Goal: Browse casually

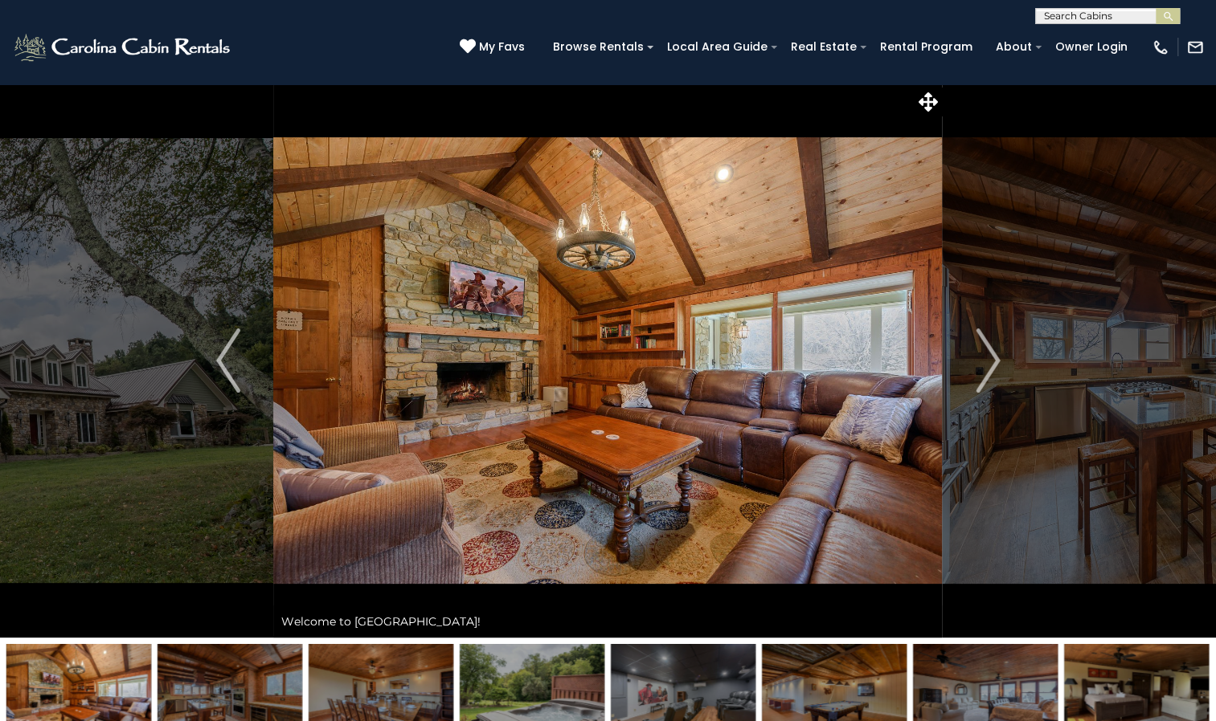
click at [233, 372] on img "Previous" at bounding box center [228, 361] width 24 height 64
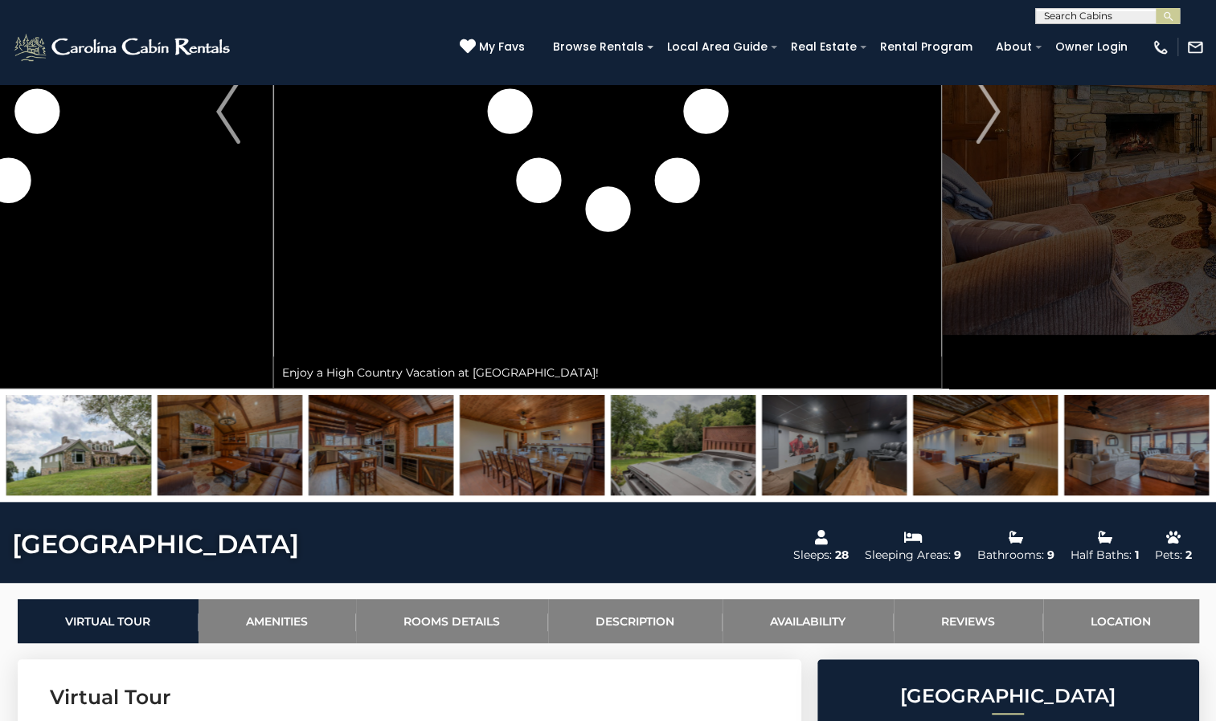
scroll to position [243, 0]
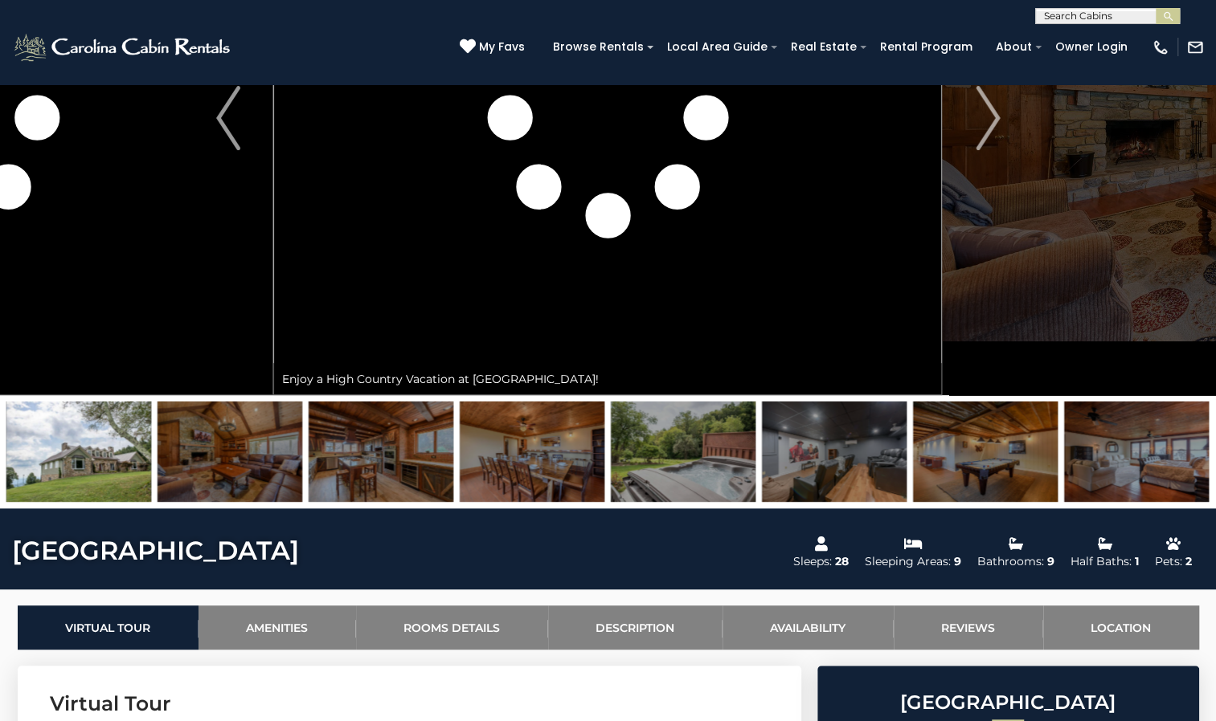
click at [1109, 419] on img at bounding box center [1136, 452] width 145 height 100
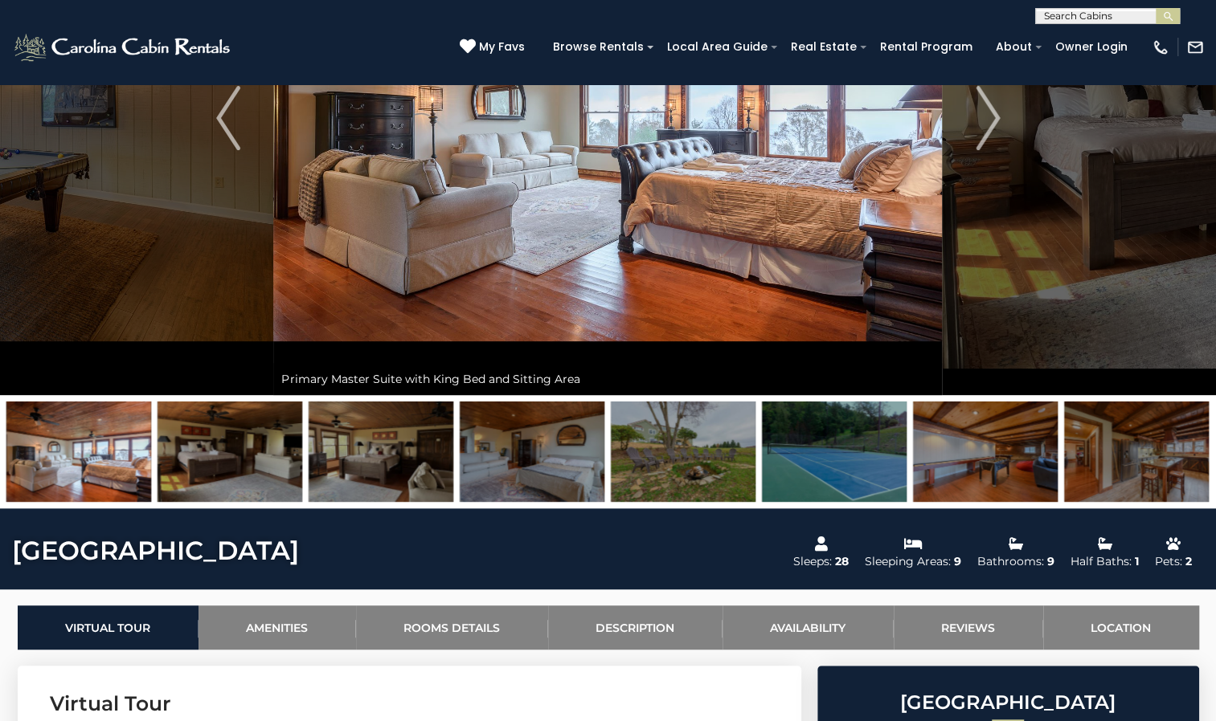
click at [1138, 461] on img at bounding box center [1136, 452] width 145 height 100
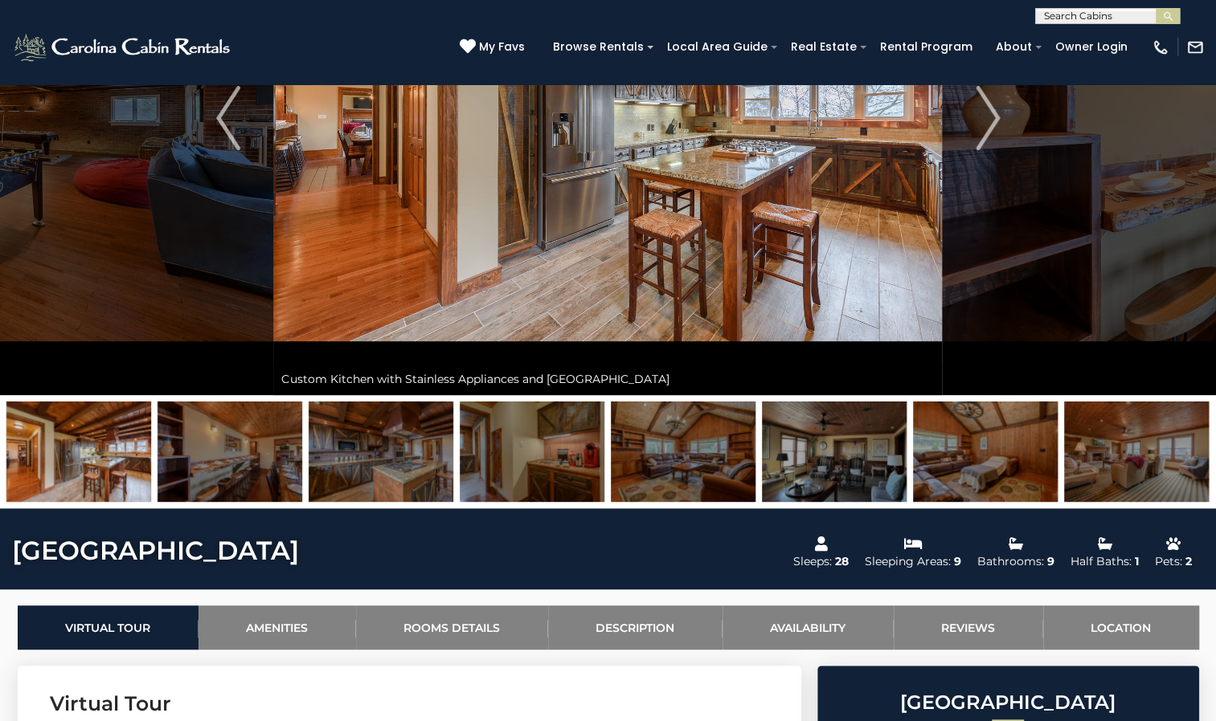
click at [1138, 461] on img at bounding box center [1136, 452] width 145 height 100
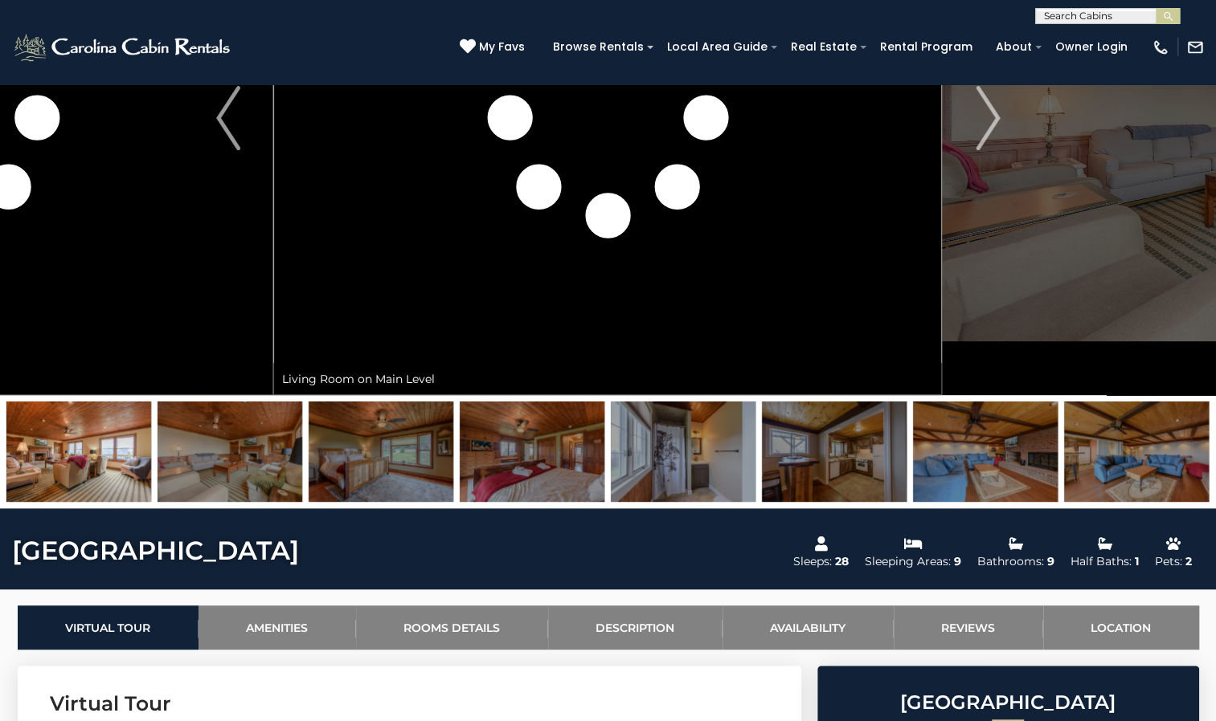
click at [1138, 461] on img at bounding box center [1136, 452] width 145 height 100
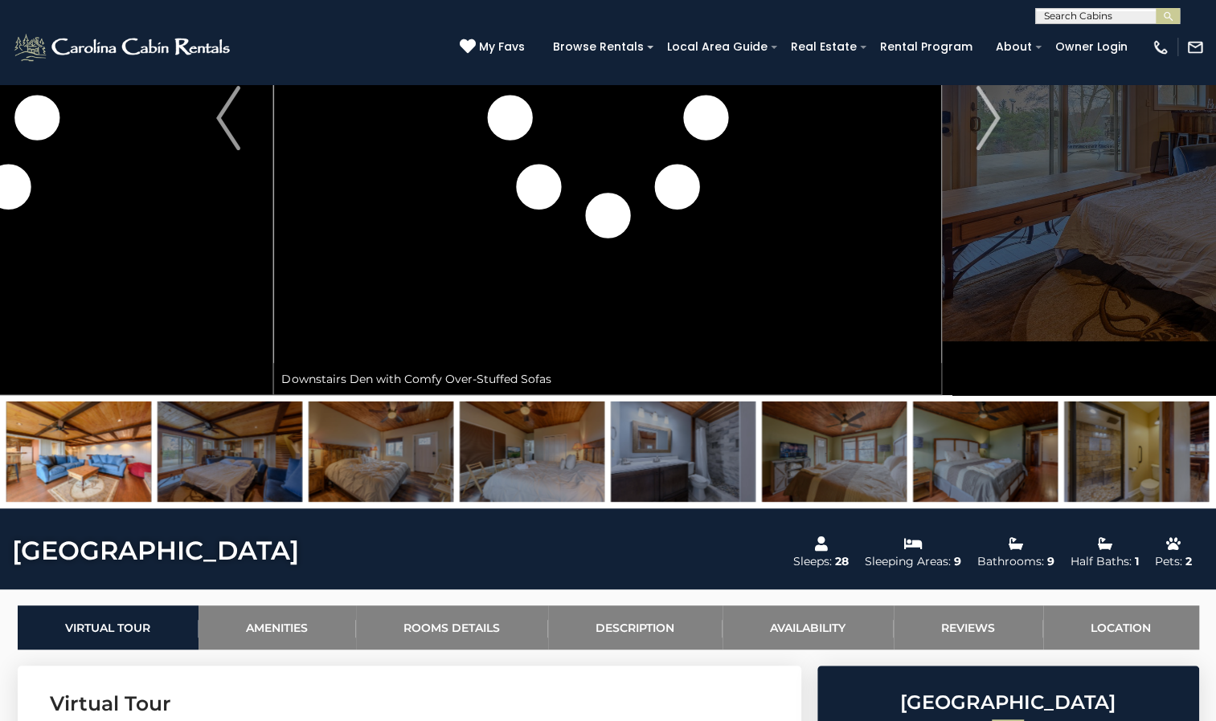
click at [1138, 461] on img at bounding box center [1136, 452] width 145 height 100
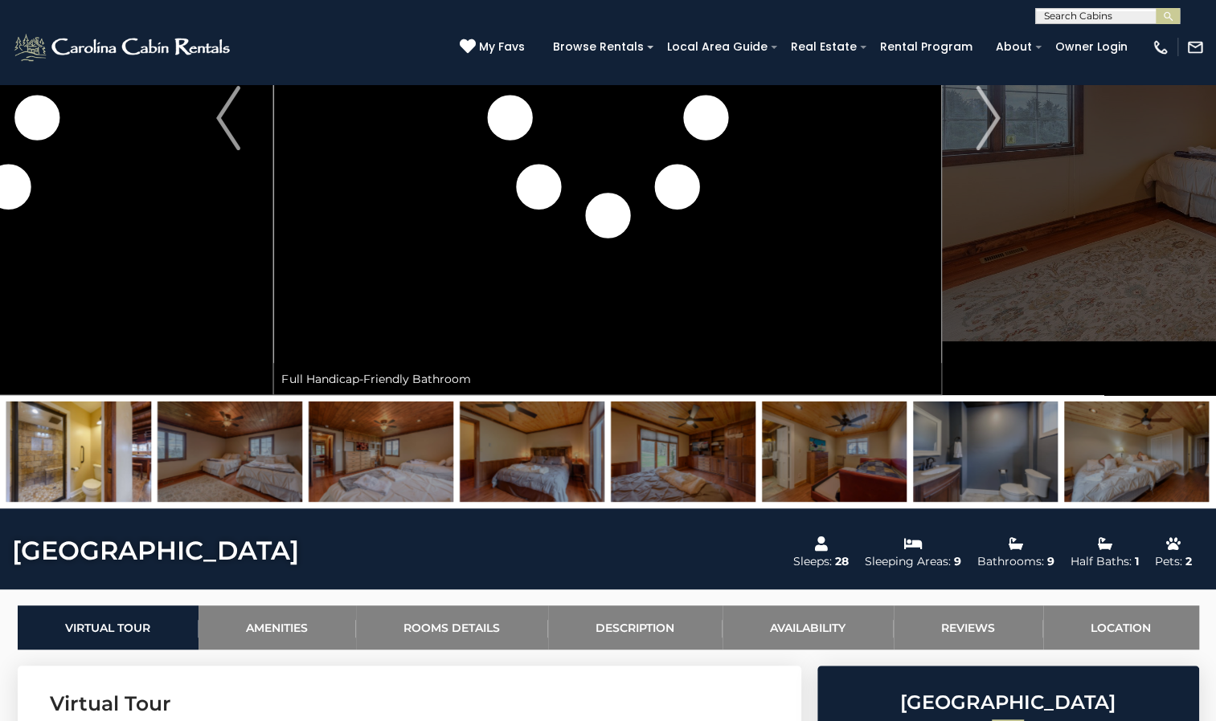
click at [1138, 461] on img at bounding box center [1136, 452] width 145 height 100
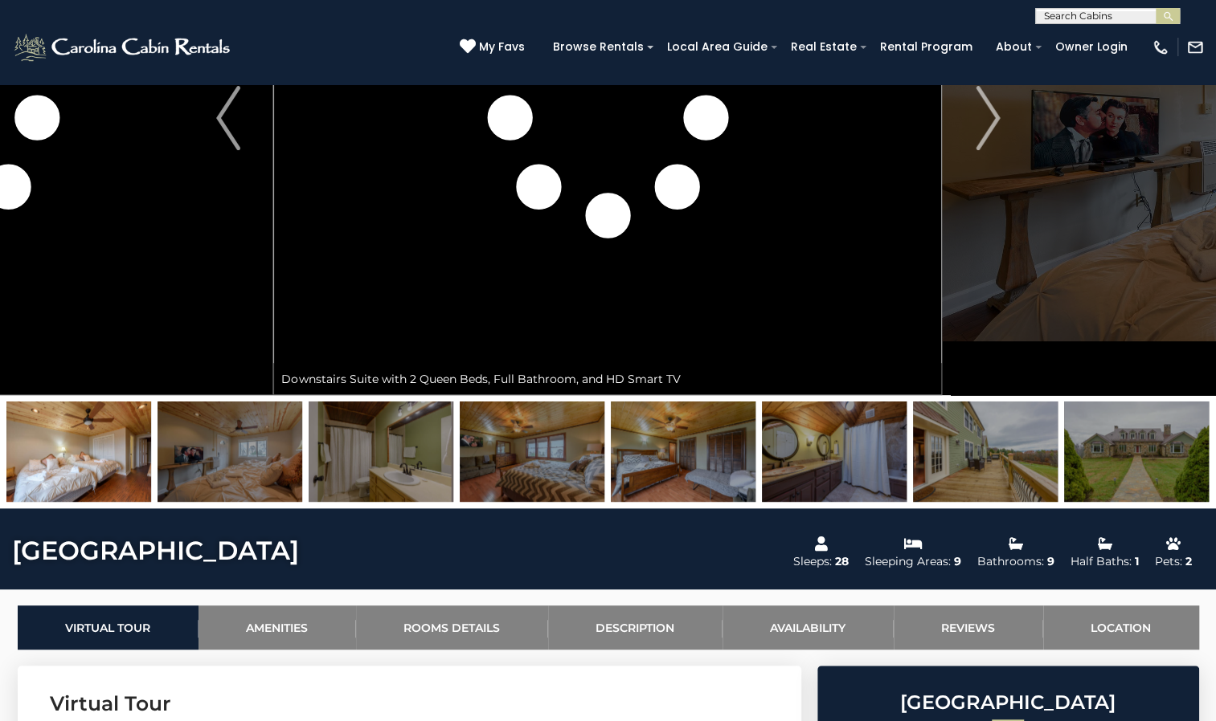
click at [1138, 461] on img at bounding box center [1136, 452] width 145 height 100
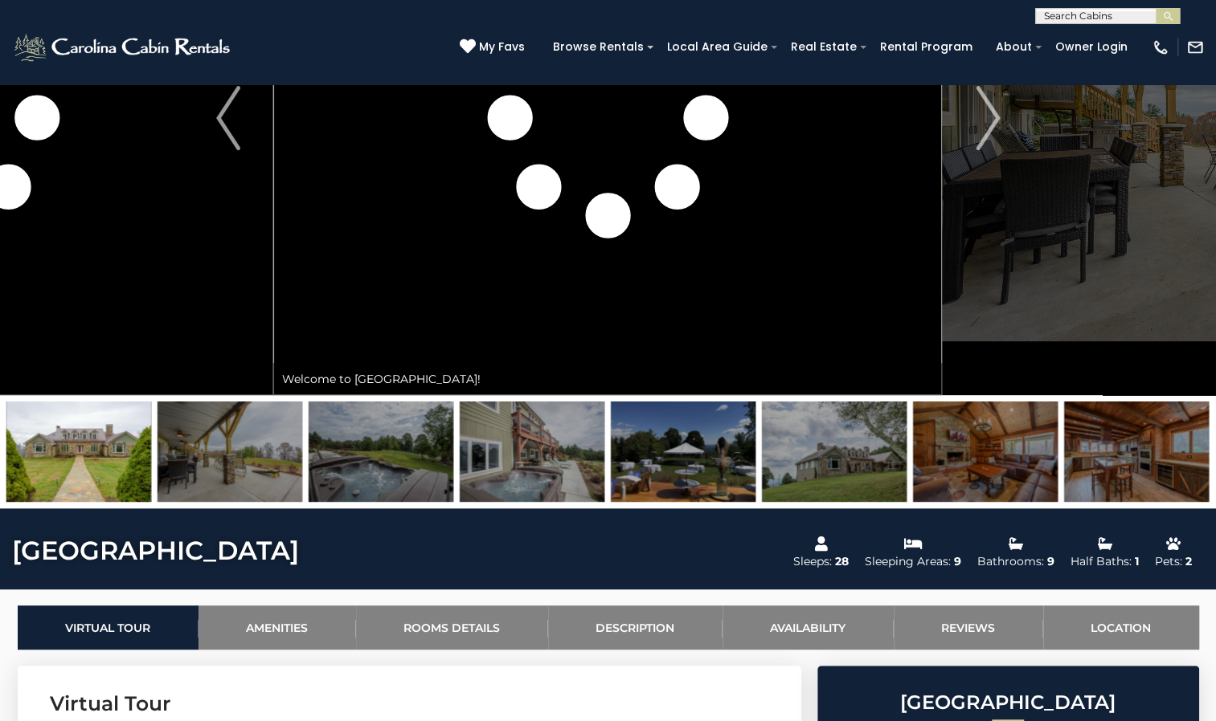
click at [72, 448] on img at bounding box center [78, 452] width 145 height 100
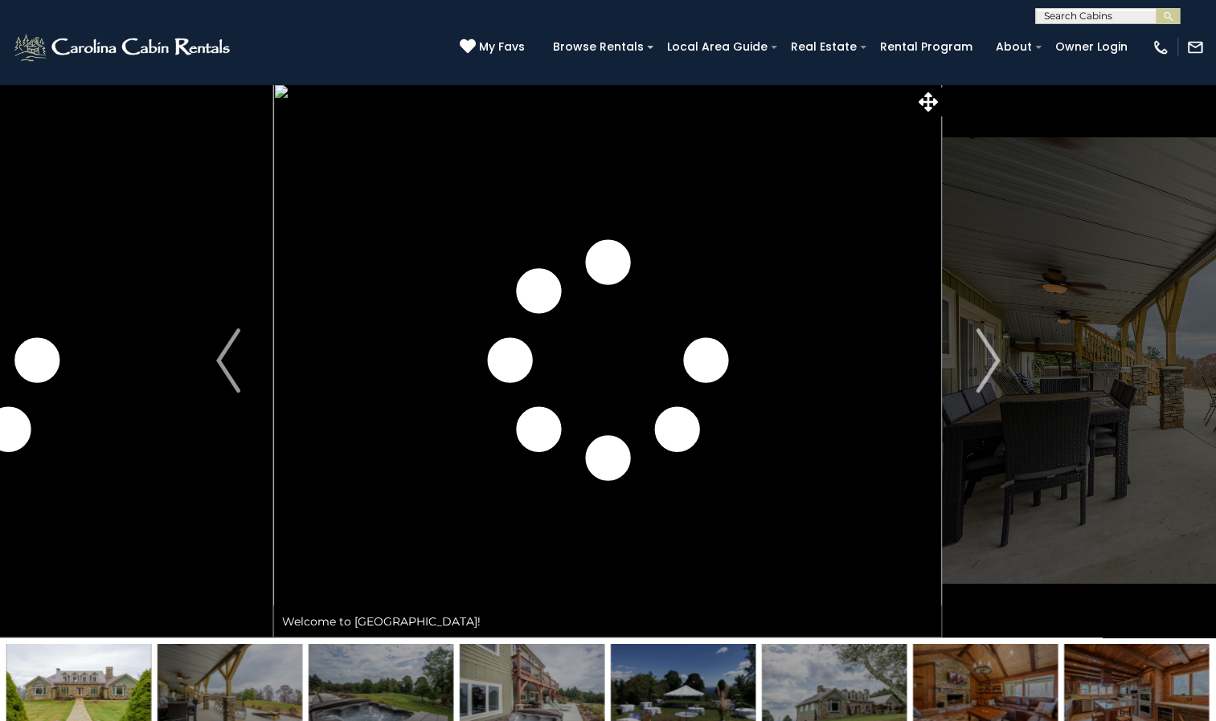
click at [93, 686] on img at bounding box center [78, 694] width 145 height 100
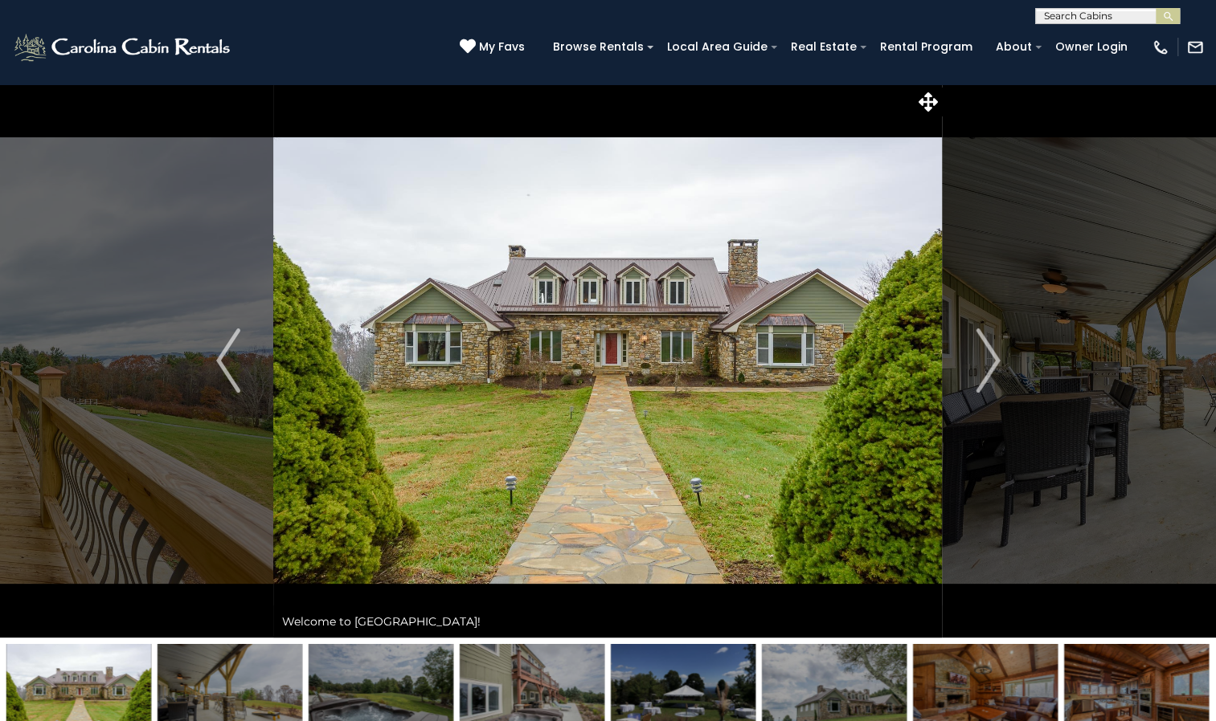
click at [541, 442] on img at bounding box center [607, 361] width 668 height 554
click at [598, 367] on img at bounding box center [607, 361] width 668 height 554
